Goal: Obtain resource: Download file/media

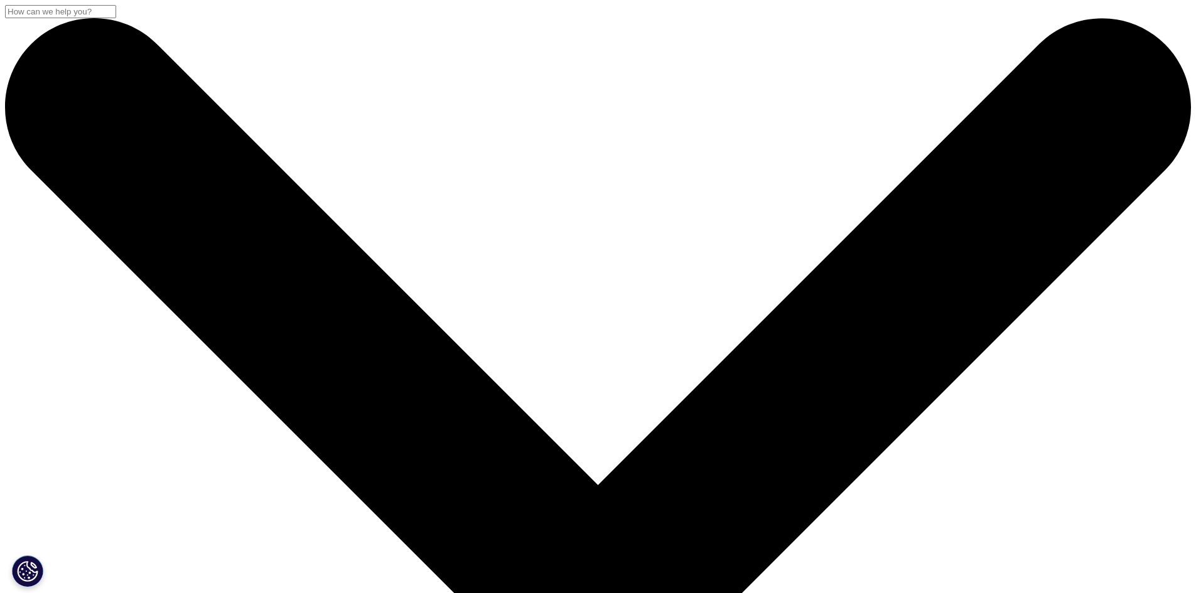
scroll to position [377, 0]
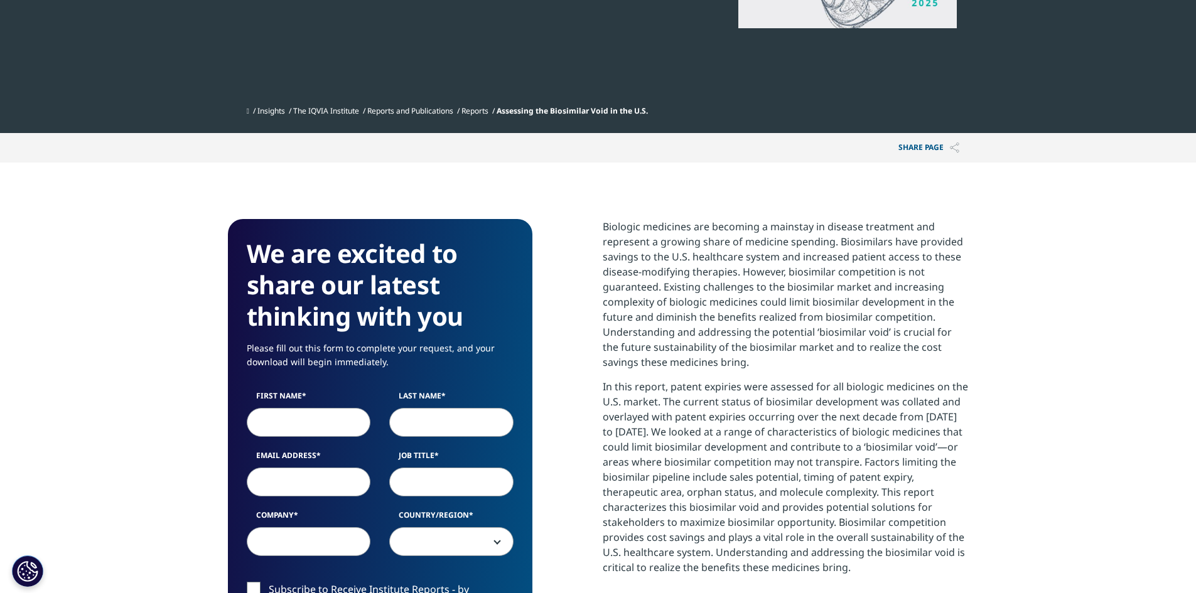
scroll to position [502, 0]
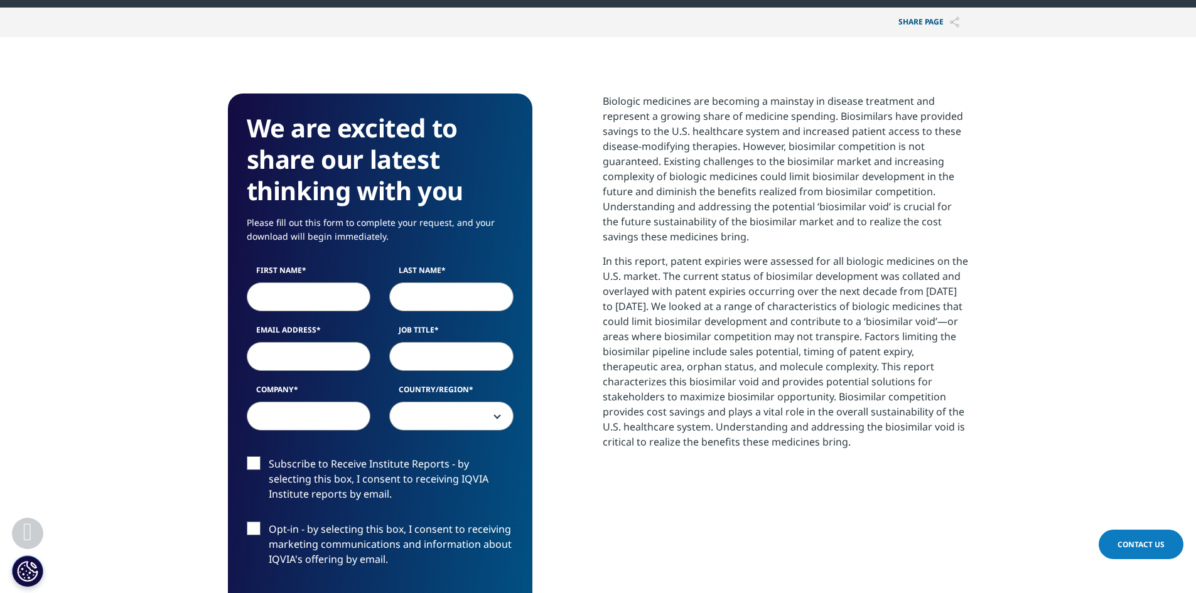
click at [323, 303] on input "First Name" at bounding box center [309, 297] width 124 height 29
type input "Minwhan"
type input "[PERSON_NAME]"
type input "[EMAIL_ADDRESS][DOMAIN_NAME]"
type input "Quad IM"
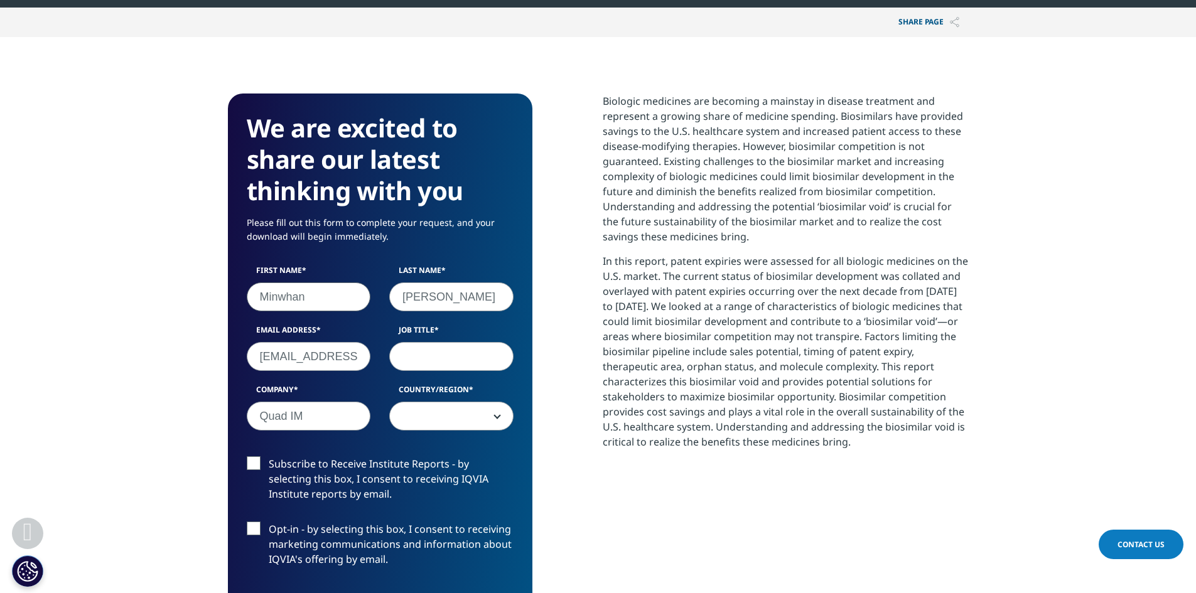
select select "[GEOGRAPHIC_DATA]"
click at [438, 358] on input "Job Title" at bounding box center [451, 356] width 124 height 29
type input "analyst"
click at [254, 462] on label "Subscribe to Receive Institute Reports - by selecting this box, I consent to re…" at bounding box center [380, 482] width 267 height 52
click at [269, 456] on input "Subscribe to Receive Institute Reports - by selecting this box, I consent to re…" at bounding box center [269, 456] width 0 height 0
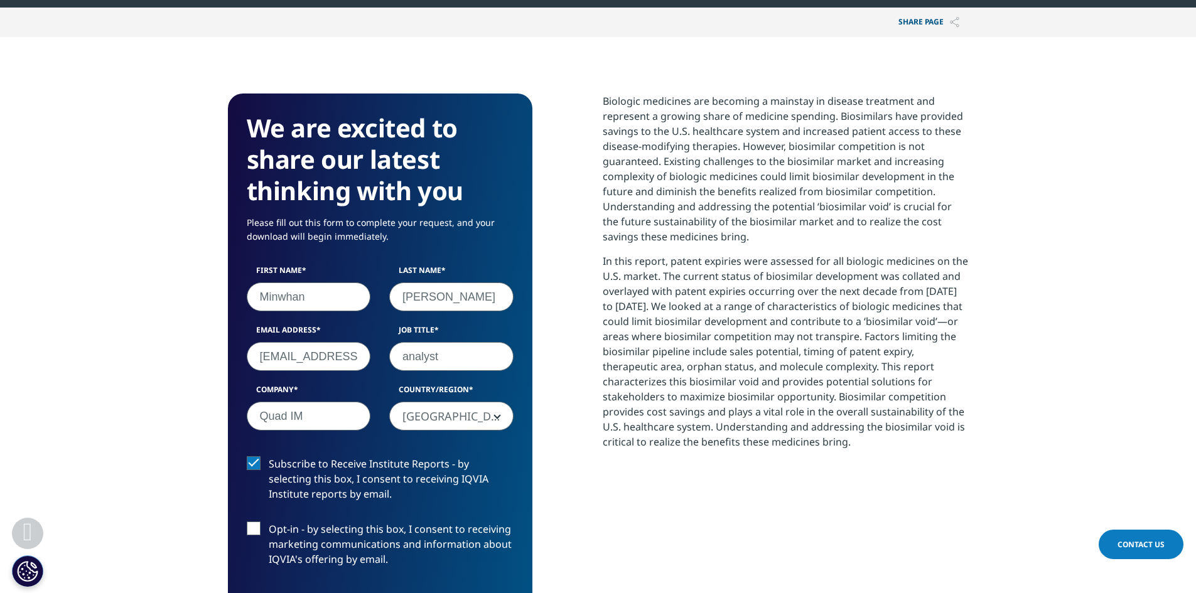
scroll to position [628, 0]
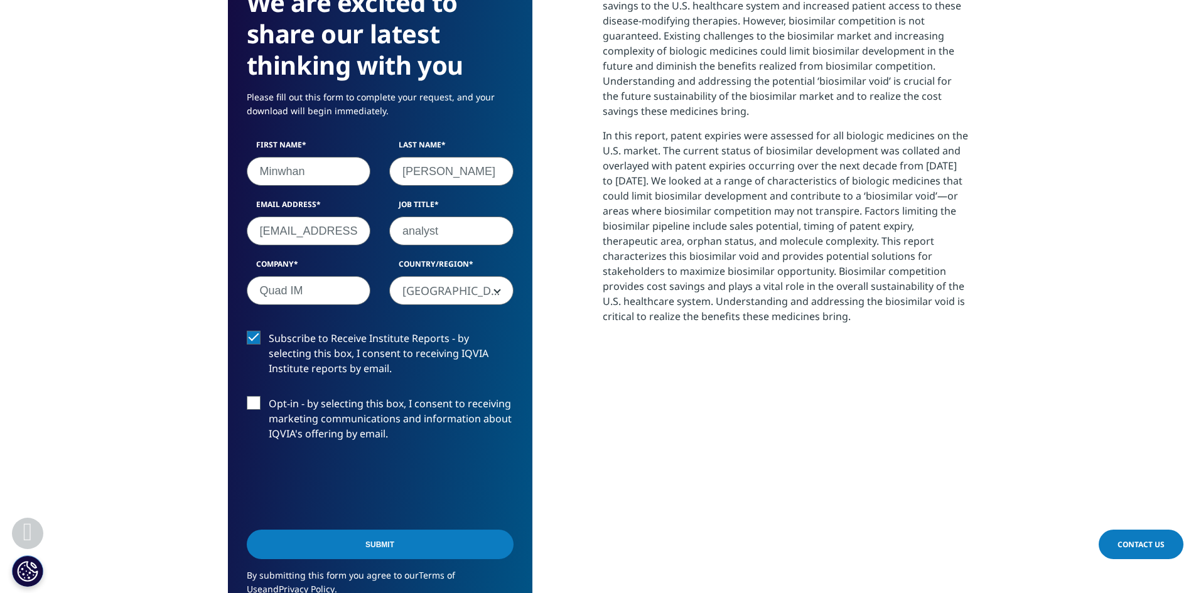
click at [249, 410] on label "Opt-in - by selecting this box, I consent to receiving marketing communications…" at bounding box center [380, 422] width 267 height 52
click at [269, 396] on input "Opt-in - by selecting this box, I consent to receiving marketing communications…" at bounding box center [269, 396] width 0 height 0
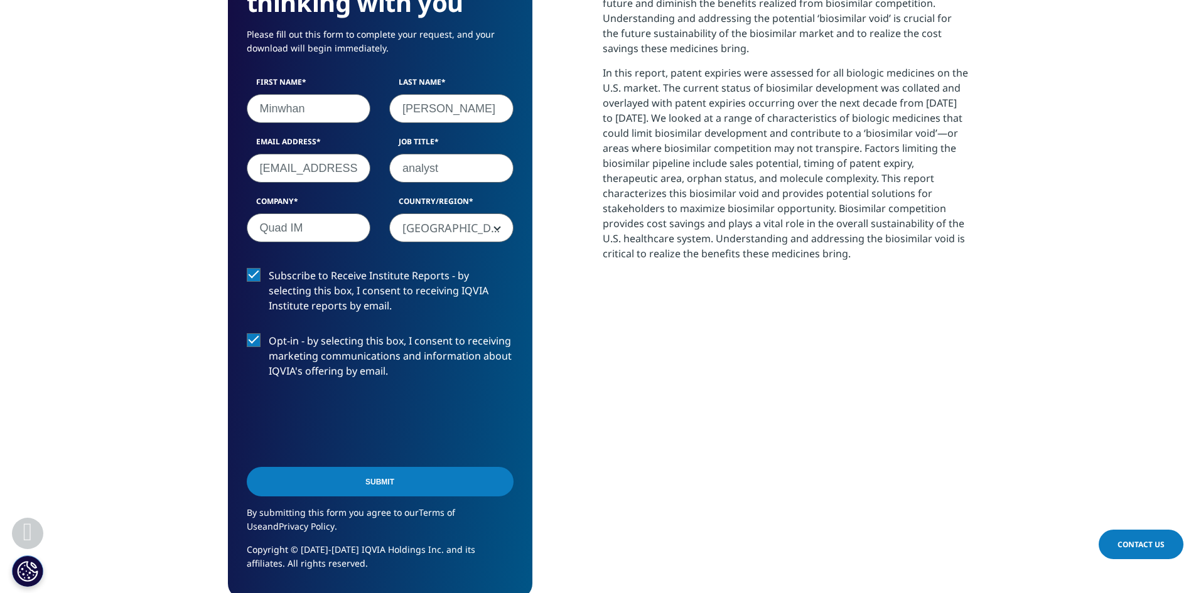
click at [364, 468] on input "Submit" at bounding box center [380, 482] width 267 height 30
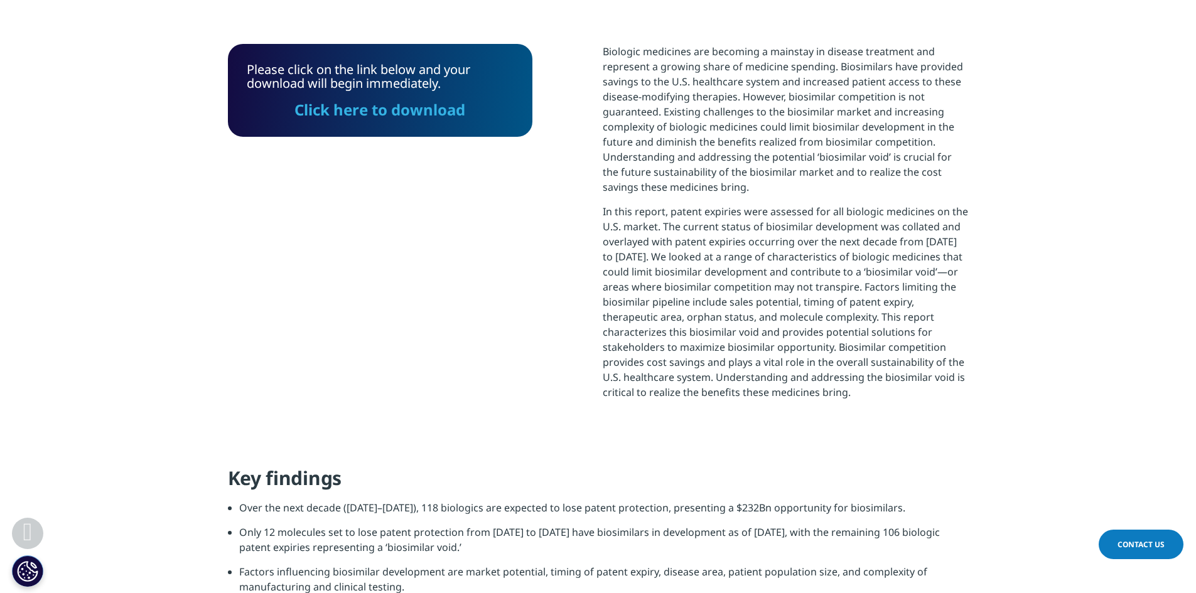
scroll to position [364, 0]
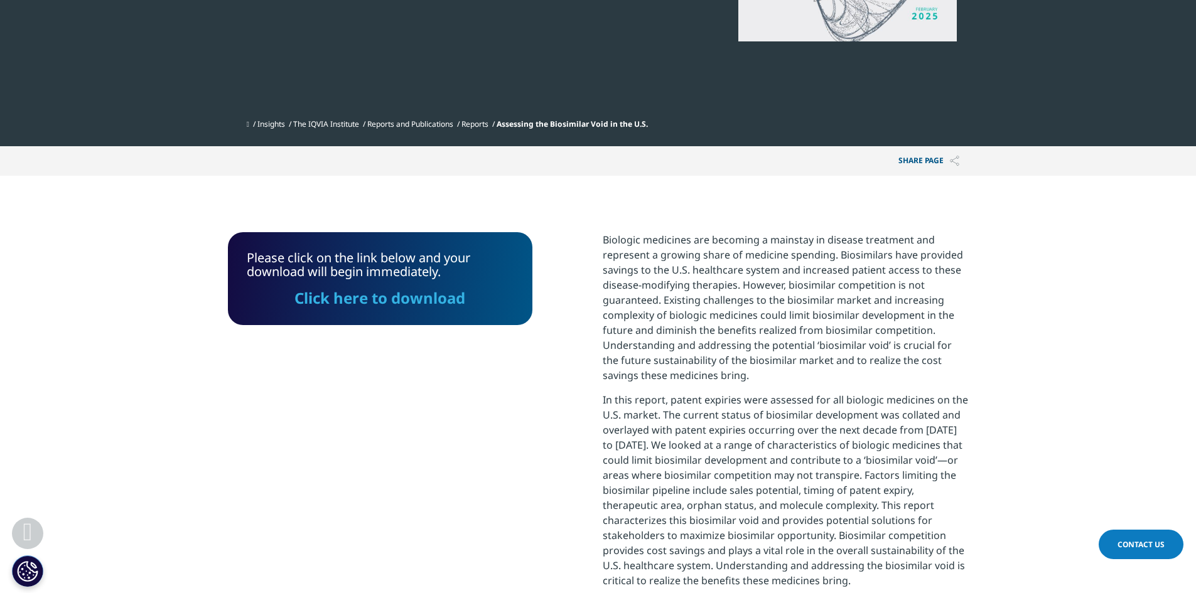
click at [379, 304] on link "Click here to download" at bounding box center [379, 298] width 171 height 21
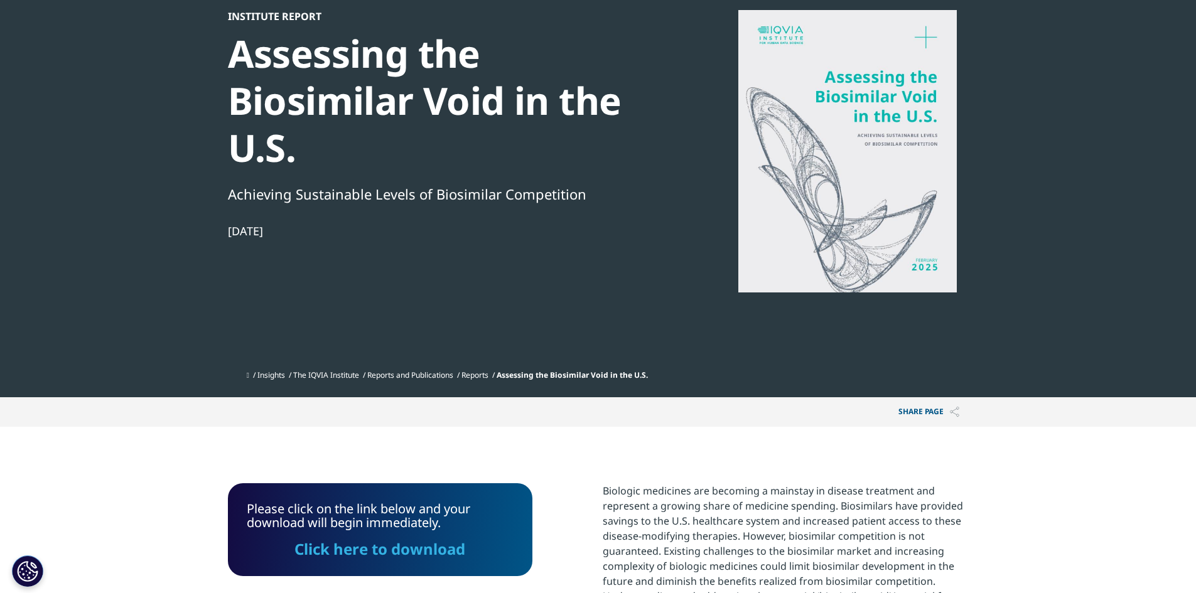
scroll to position [0, 0]
